Goal: Transaction & Acquisition: Purchase product/service

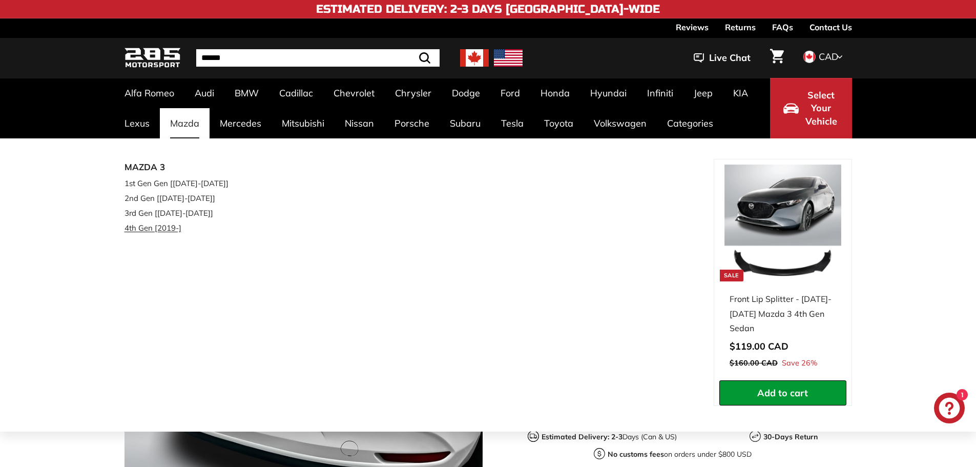
click at [168, 228] on link "4th Gen [2019-]" at bounding box center [185, 227] width 121 height 15
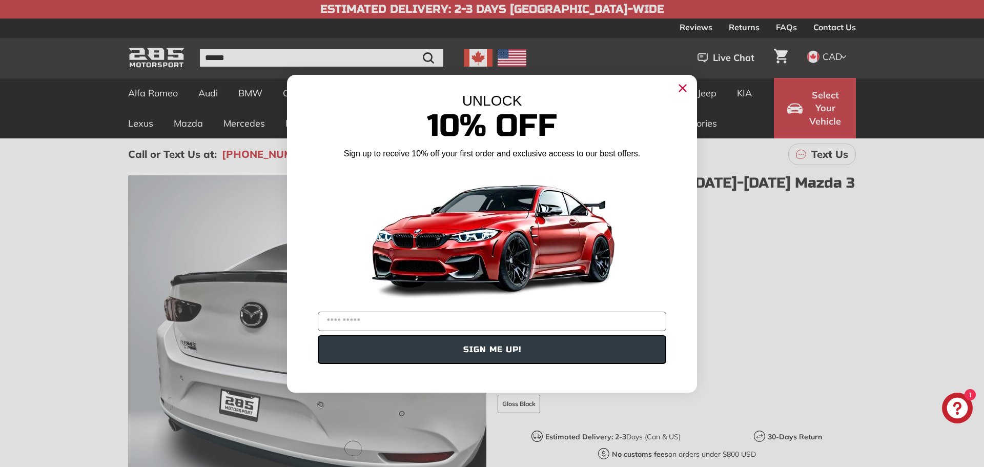
click at [682, 87] on icon "Close dialog" at bounding box center [683, 88] width 7 height 7
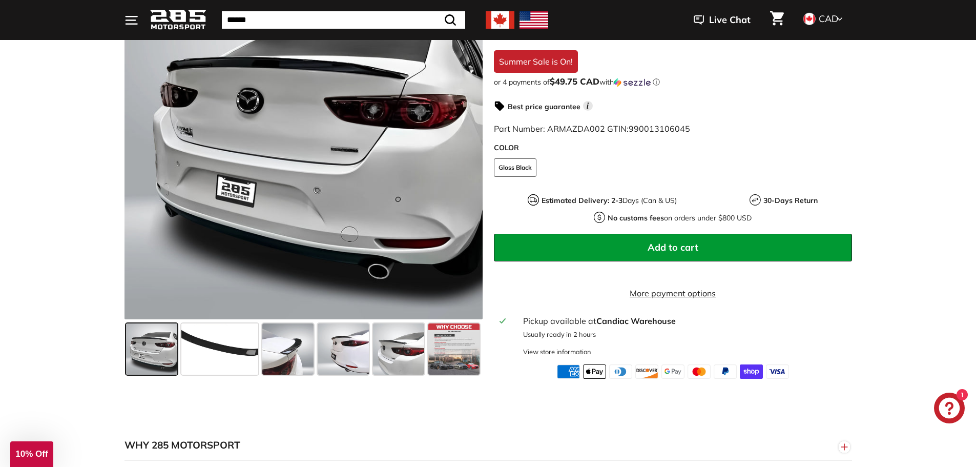
scroll to position [308, 0]
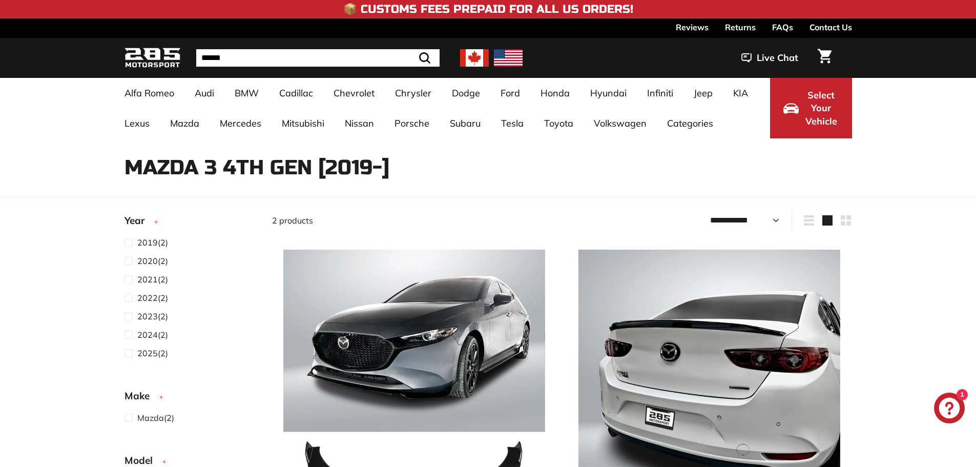
select select "**********"
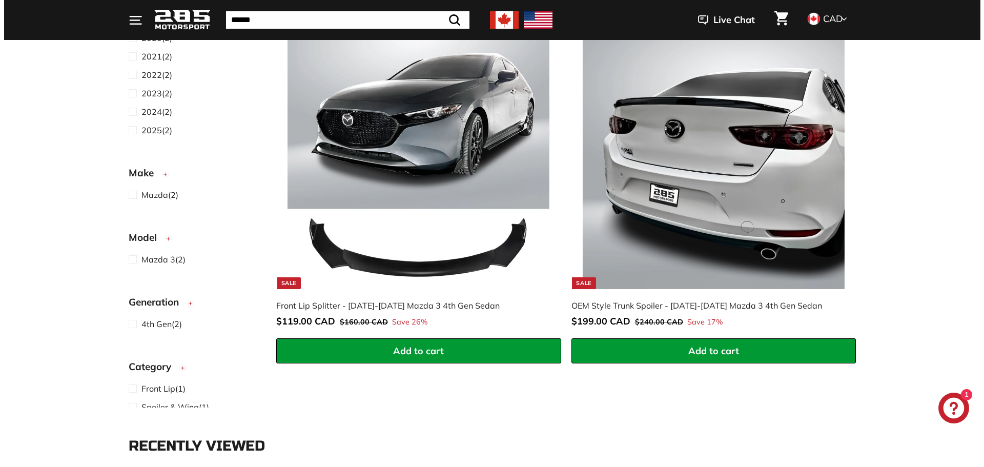
scroll to position [205, 0]
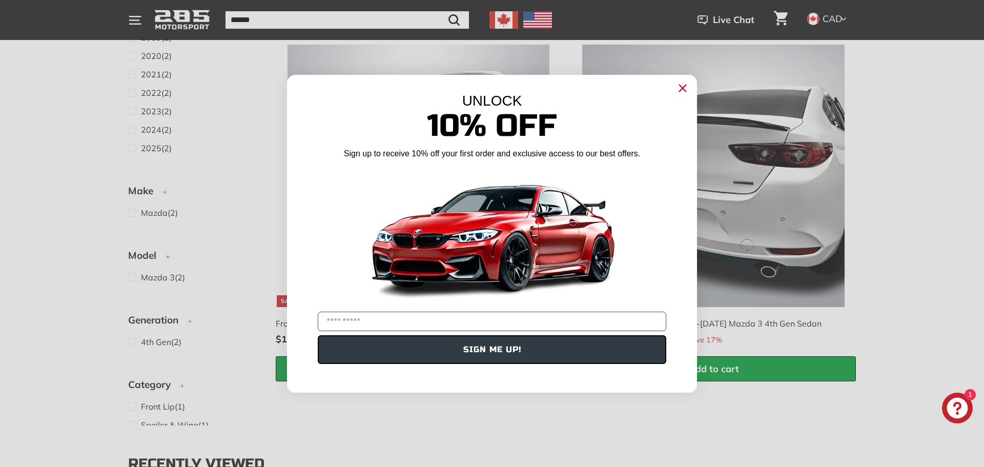
click at [680, 86] on circle "Close dialog" at bounding box center [682, 87] width 15 height 15
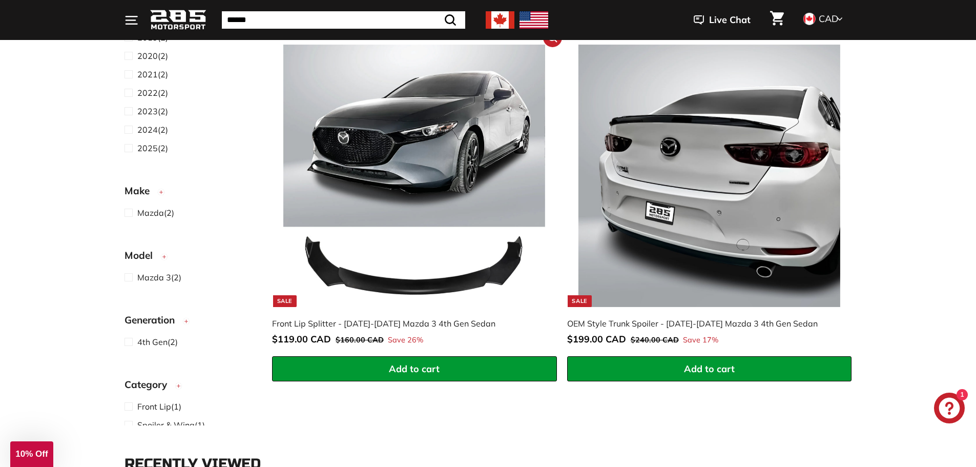
click at [450, 288] on img at bounding box center [414, 176] width 262 height 262
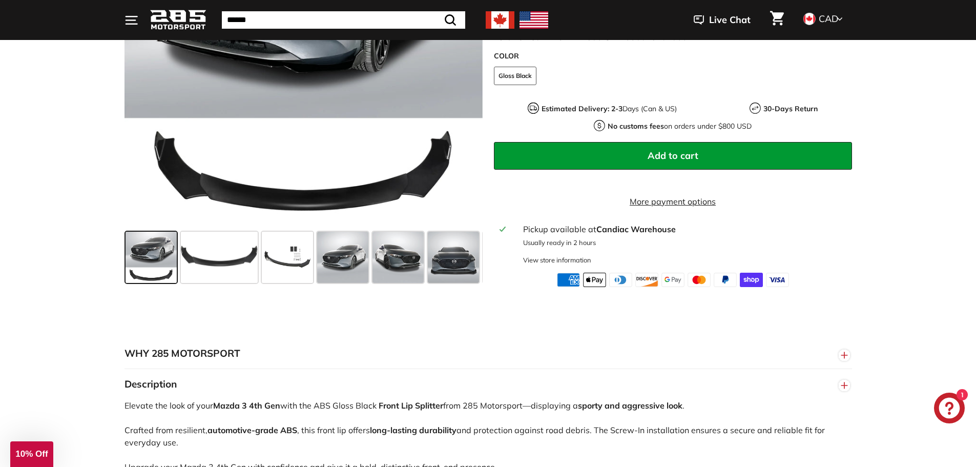
scroll to position [308, 0]
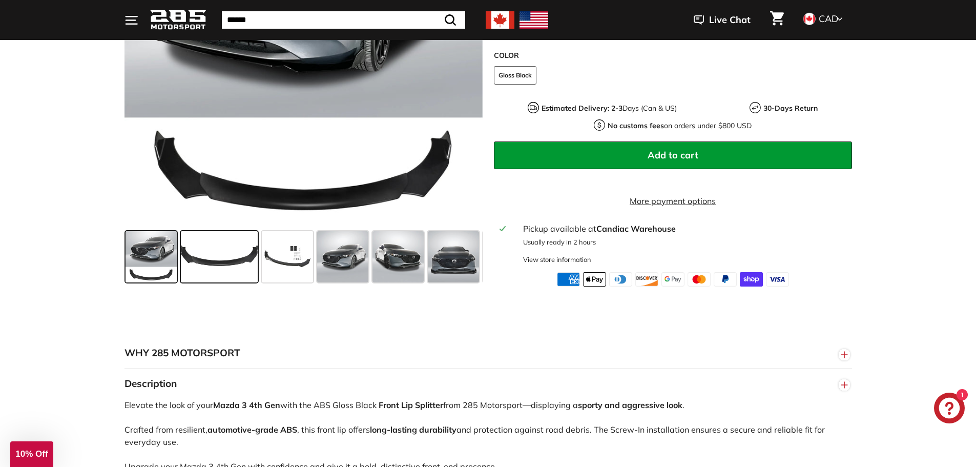
click at [228, 268] on span at bounding box center [219, 256] width 77 height 51
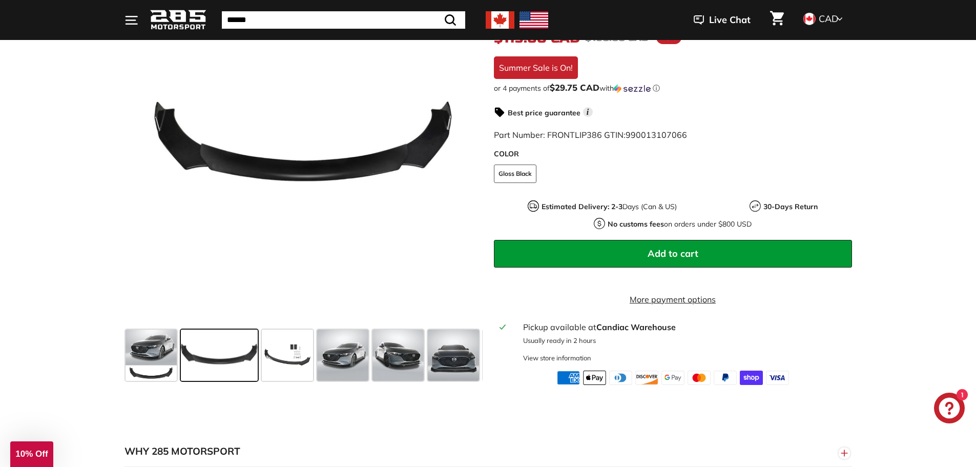
scroll to position [205, 0]
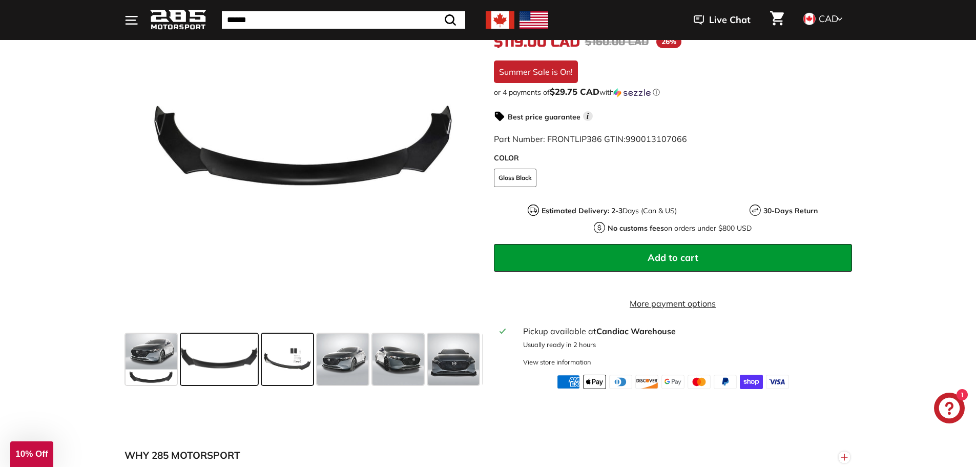
click at [292, 354] on span at bounding box center [287, 359] width 51 height 51
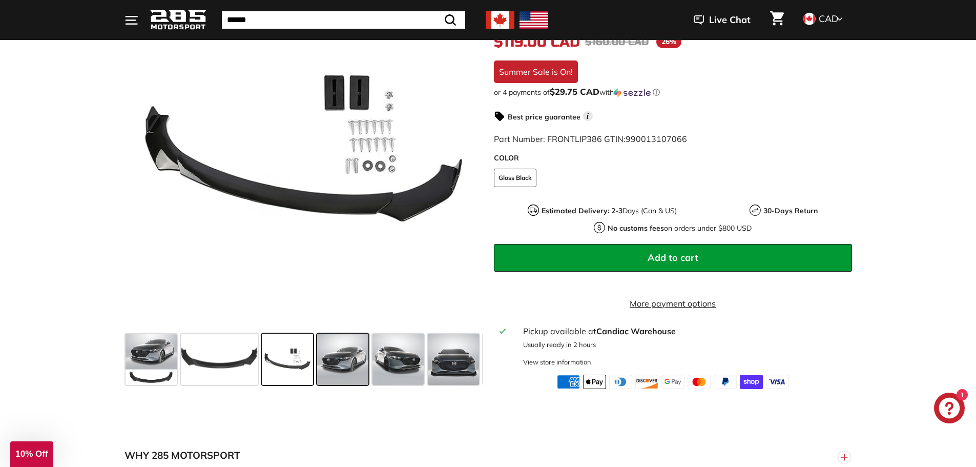
click at [342, 378] on span at bounding box center [342, 359] width 51 height 51
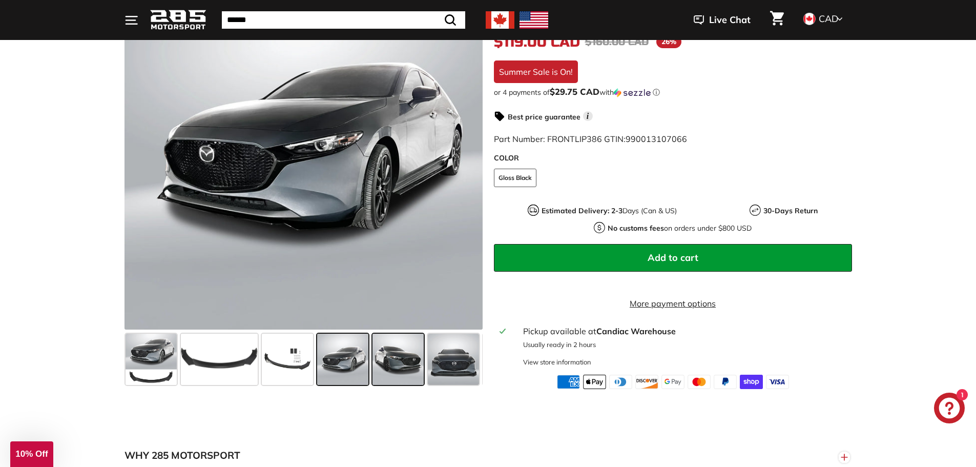
click at [393, 367] on span at bounding box center [398, 359] width 51 height 51
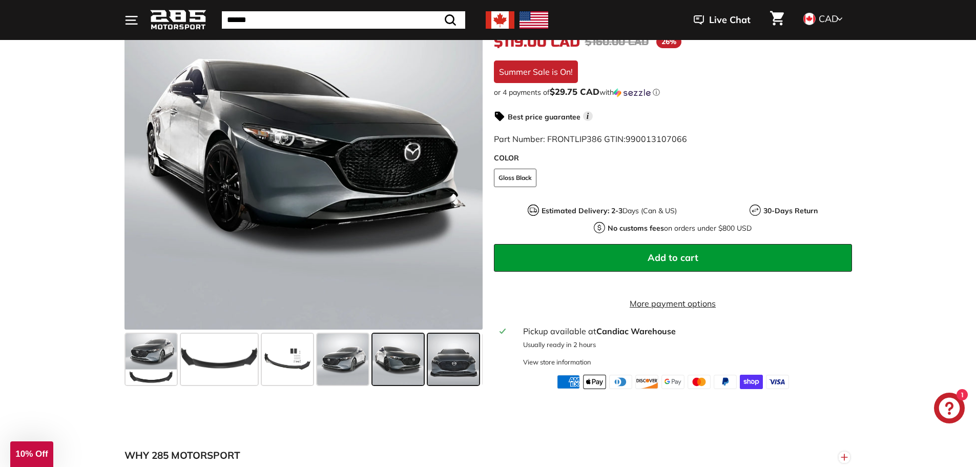
click at [456, 371] on span at bounding box center [453, 359] width 51 height 51
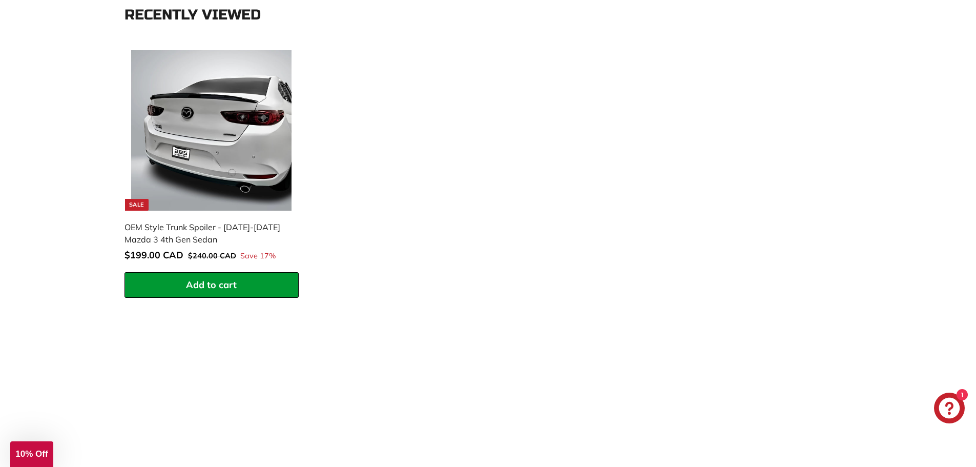
scroll to position [1538, 0]
